Goal: Task Accomplishment & Management: Use online tool/utility

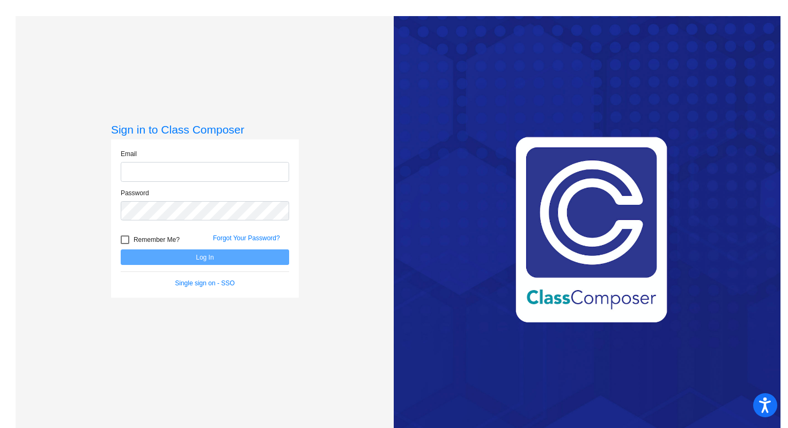
click at [154, 181] on input "email" at bounding box center [205, 172] width 168 height 20
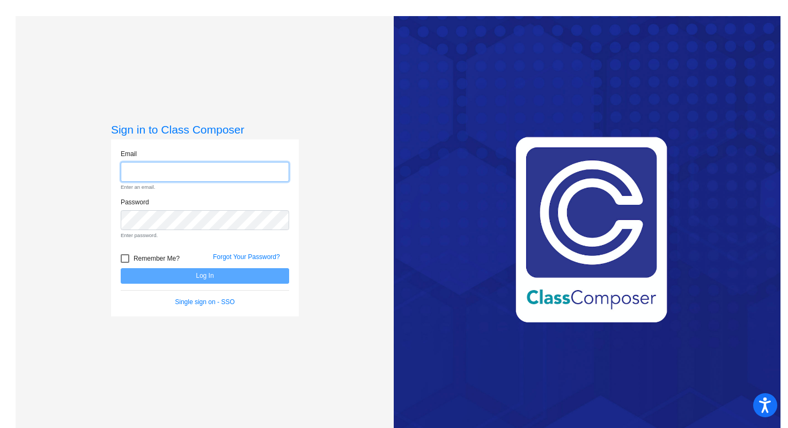
type input "[EMAIL_ADDRESS][DOMAIN_NAME]"
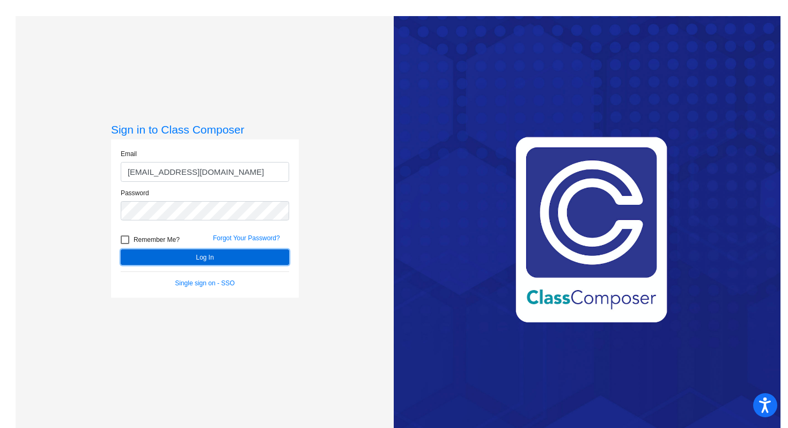
click at [179, 261] on button "Log In" at bounding box center [205, 257] width 168 height 16
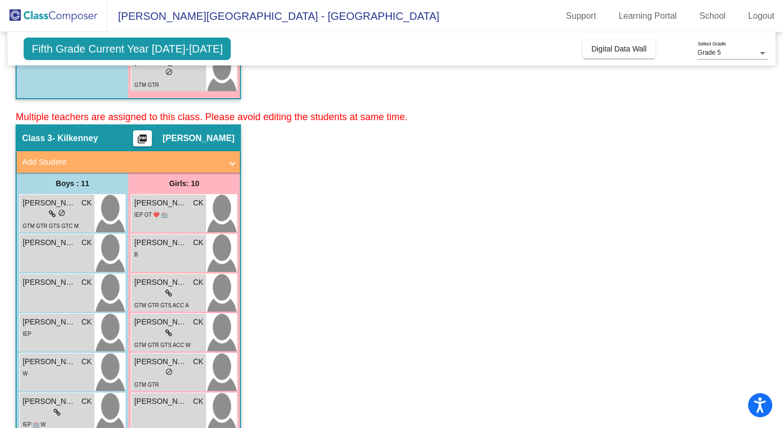
scroll to position [1160, 0]
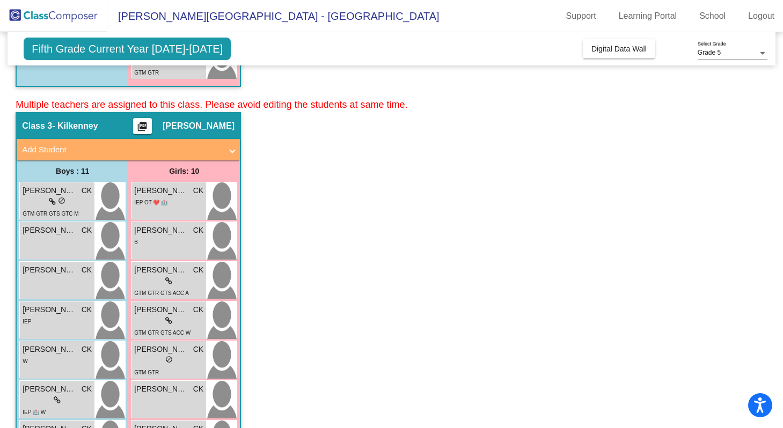
click at [202, 125] on span "[PERSON_NAME]" at bounding box center [199, 126] width 72 height 11
click at [149, 127] on mat-icon "picture_as_pdf" at bounding box center [142, 128] width 13 height 15
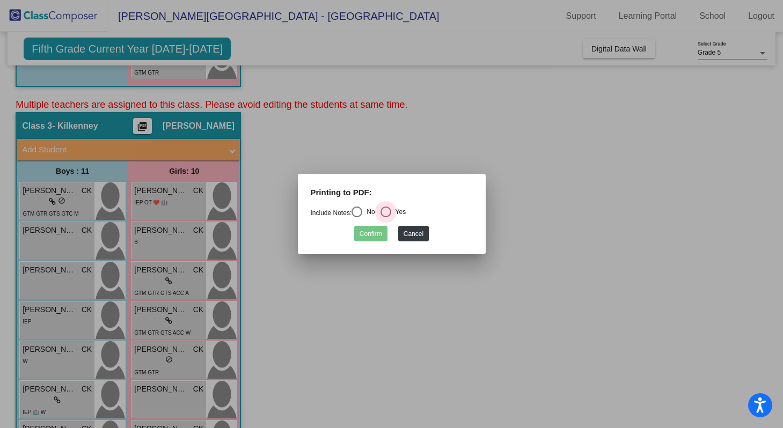
click at [388, 211] on div "Select an option" at bounding box center [385, 212] width 11 height 11
click at [386, 217] on input "Yes" at bounding box center [385, 217] width 1 height 1
radio input "true"
click at [369, 233] on button "Confirm" at bounding box center [370, 234] width 33 height 16
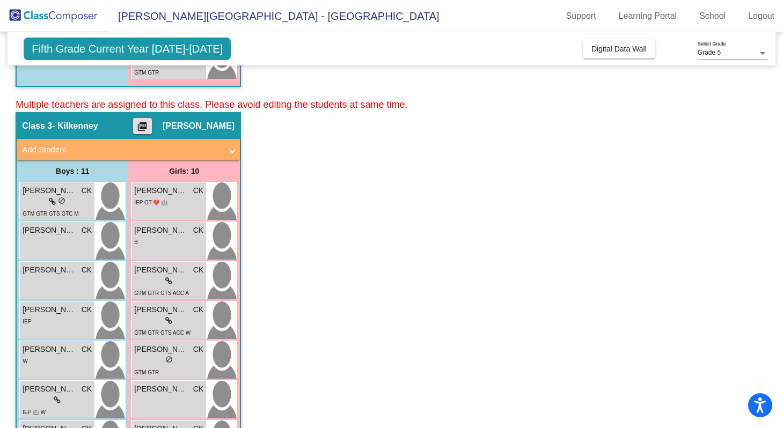
scroll to position [1186, 0]
